Goal: Check status: Check status

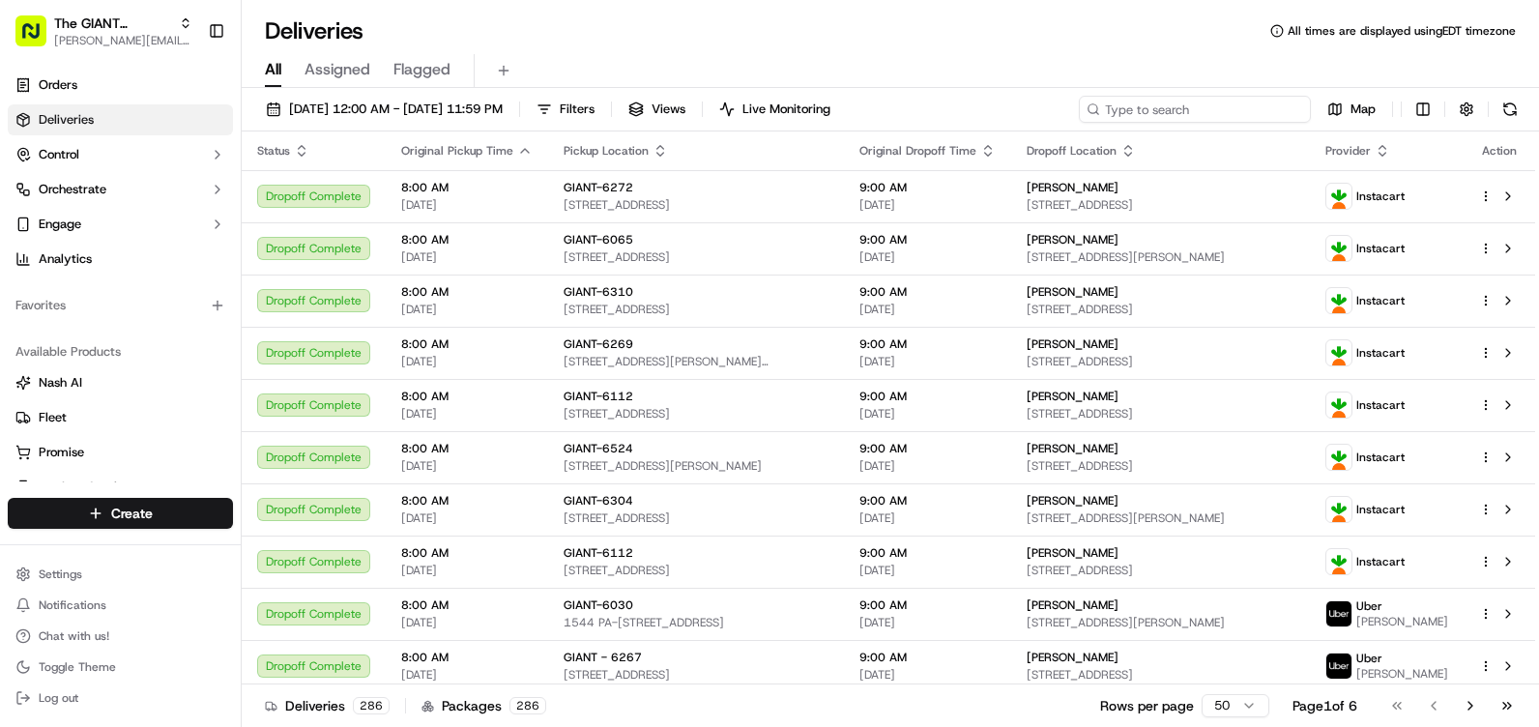
click at [1252, 113] on input at bounding box center [1195, 109] width 232 height 27
type input "6004"
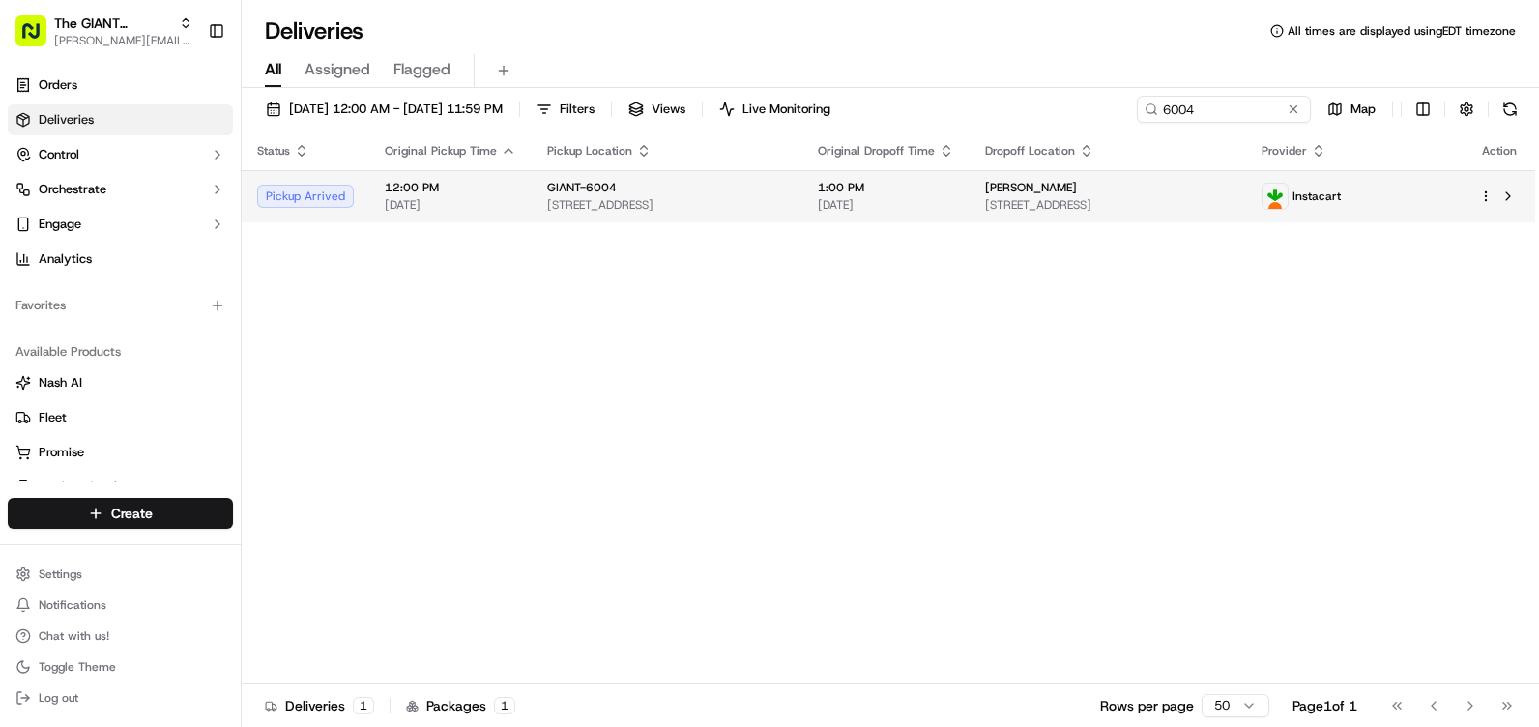
click at [1043, 199] on span "[STREET_ADDRESS]" at bounding box center [1108, 204] width 246 height 15
click at [425, 208] on span "[DATE]" at bounding box center [450, 204] width 131 height 15
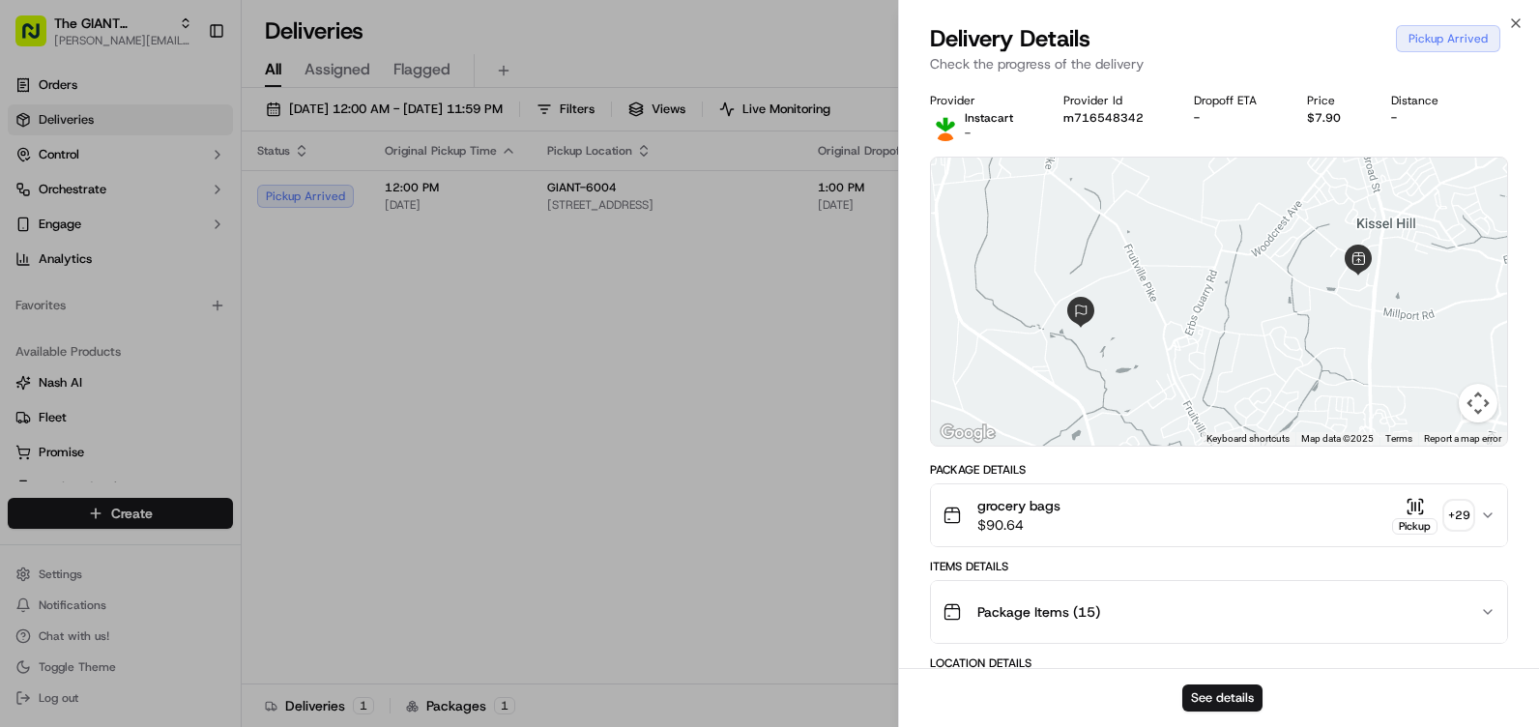
click at [1481, 510] on icon "button" at bounding box center [1487, 515] width 15 height 15
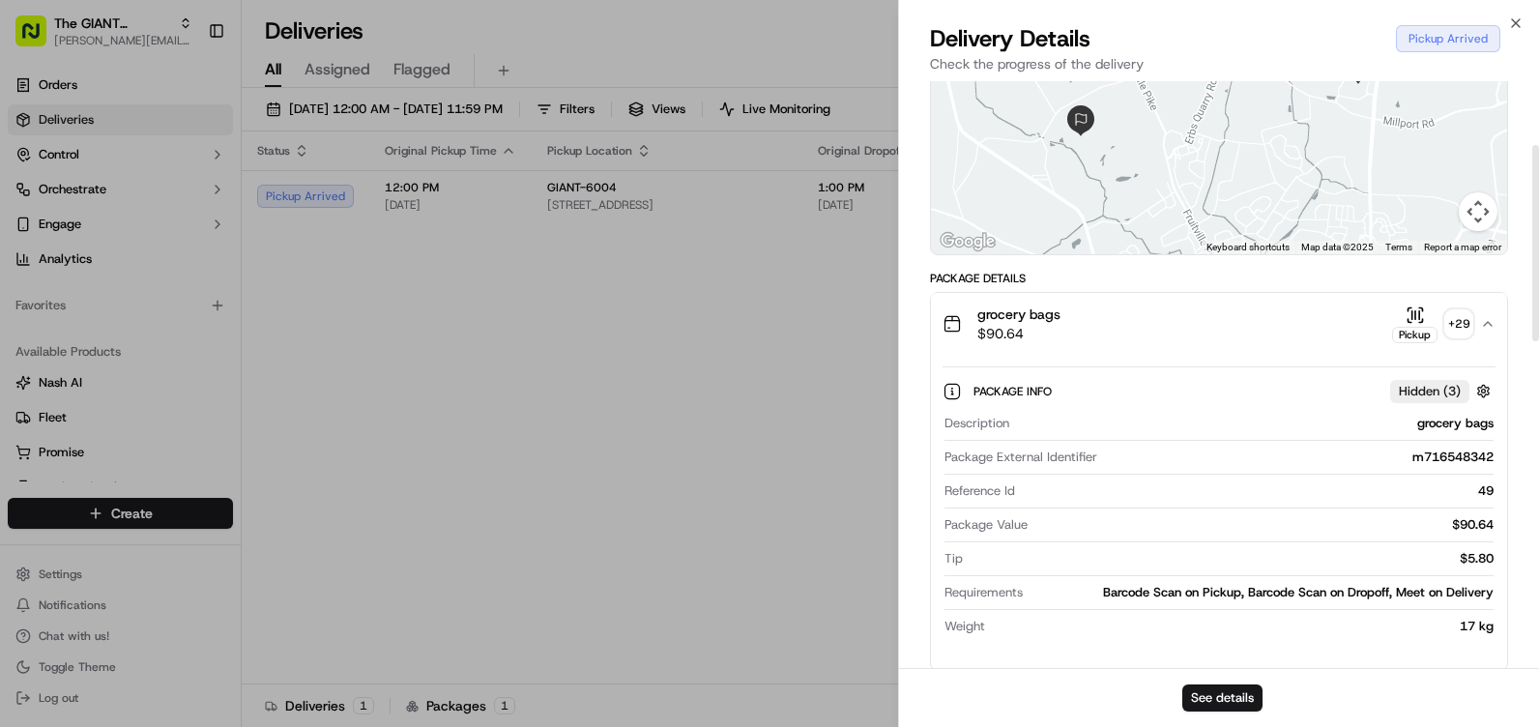
scroll to position [193, 0]
